Goal: Check status: Check status

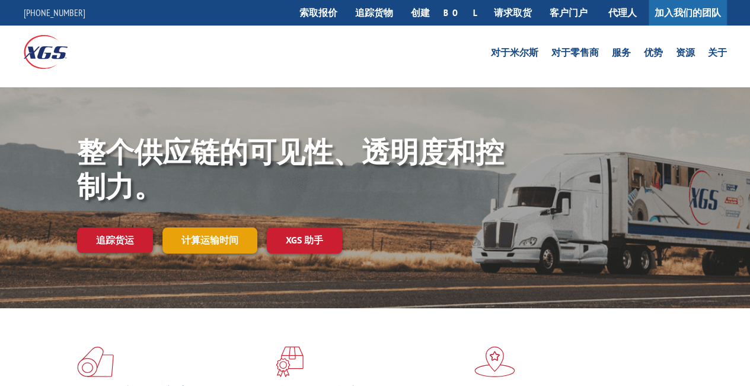
click at [181, 249] on link "计算运输时间" at bounding box center [210, 240] width 95 height 26
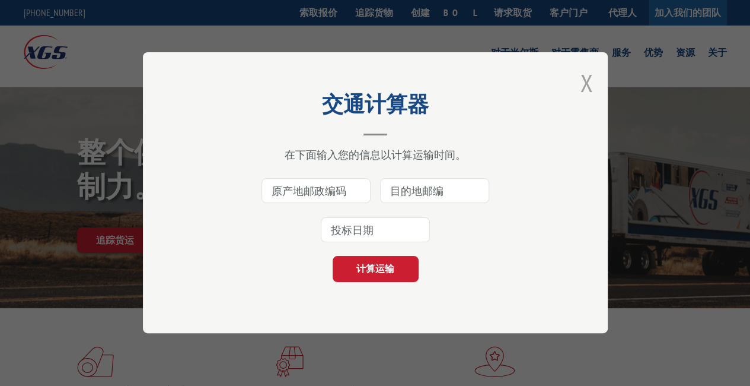
click at [582, 87] on button "关闭模式" at bounding box center [586, 82] width 13 height 31
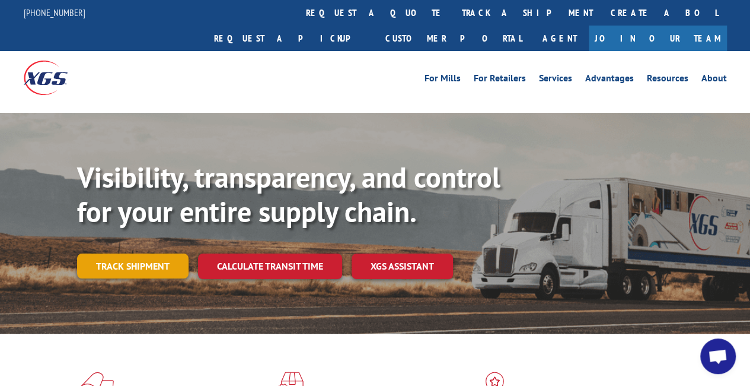
click at [119, 253] on link "Track shipment" at bounding box center [132, 265] width 111 height 25
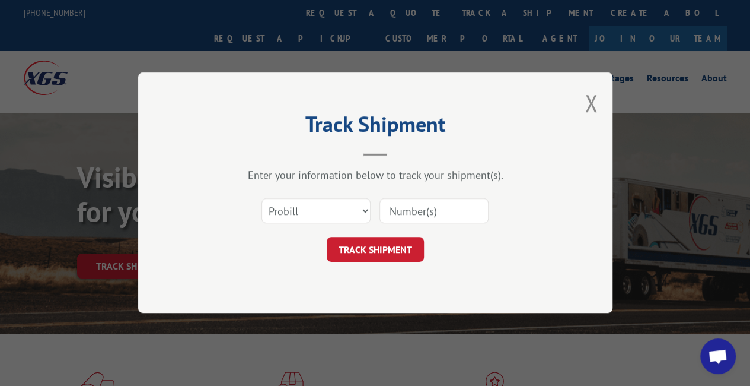
click at [416, 211] on input at bounding box center [434, 211] width 109 height 25
paste input "17496918"
type input "17496918"
click at [387, 256] on button "TRACK SHIPMENT" at bounding box center [375, 249] width 97 height 25
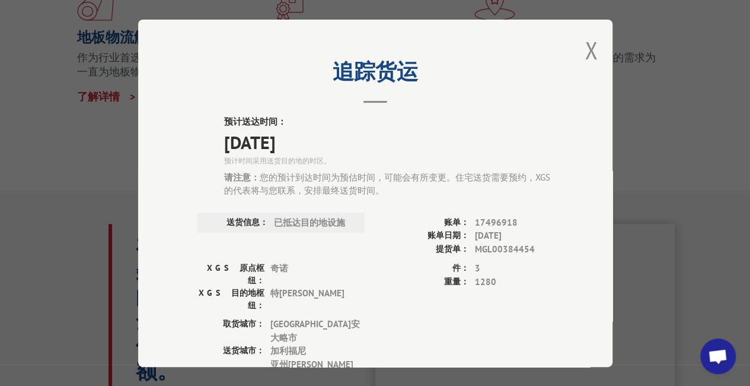
scroll to position [59, 0]
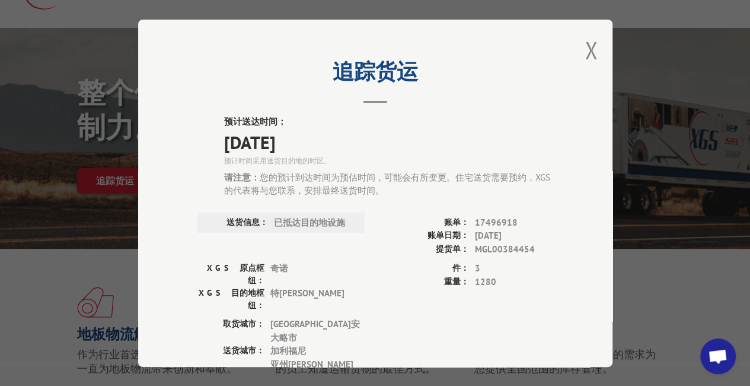
click at [695, 203] on div "追踪货运 预计送达时间： [DATE] 预计时间采用送货目的地的时区。 请注意： 您的预计到达时间为预估时间，可能会有所变更。住宅送货需要预约，XGS 的代表…" at bounding box center [375, 193] width 750 height 386
